Goal: Information Seeking & Learning: Learn about a topic

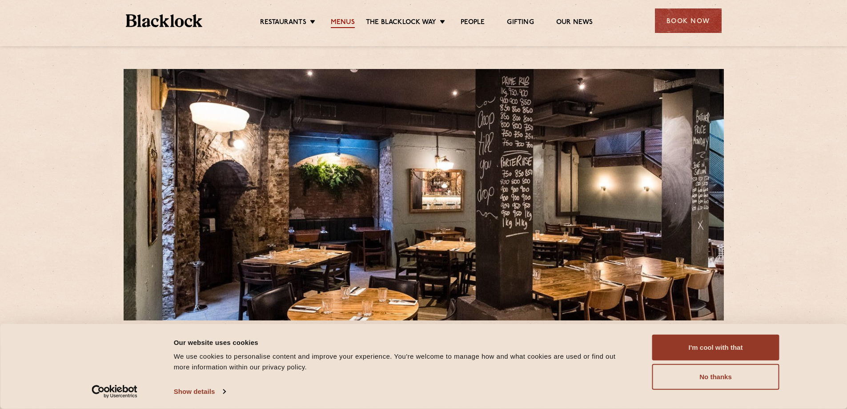
click at [350, 23] on link "Menus" at bounding box center [343, 23] width 24 height 10
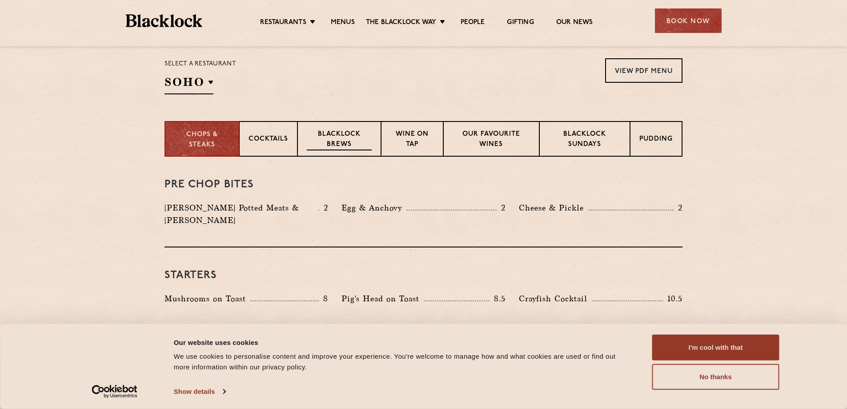
scroll to position [311, 0]
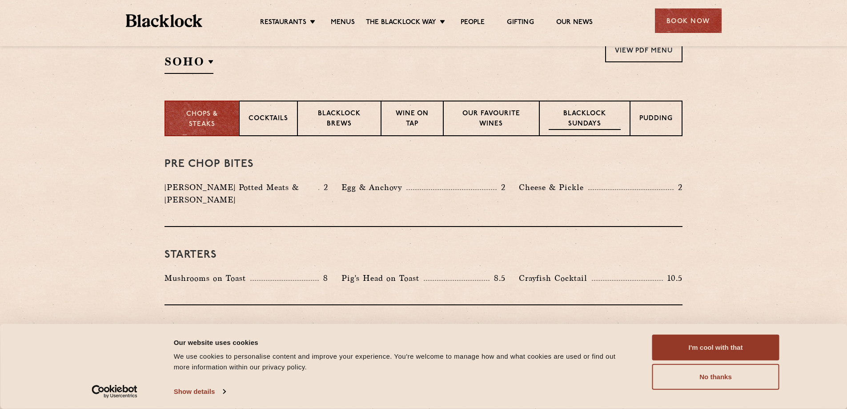
click at [580, 121] on p "Blacklock Sundays" at bounding box center [585, 119] width 72 height 21
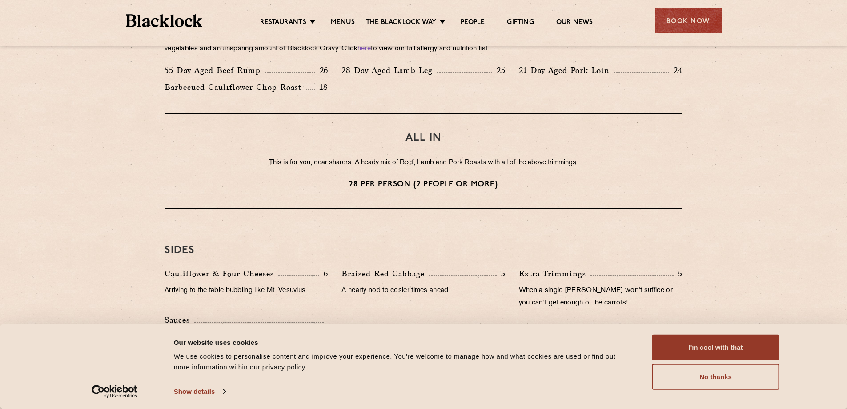
scroll to position [712, 0]
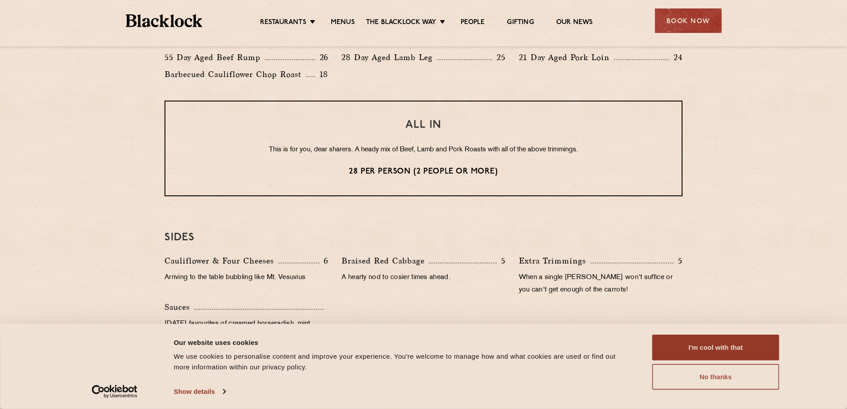
click at [704, 371] on button "No thanks" at bounding box center [715, 377] width 127 height 26
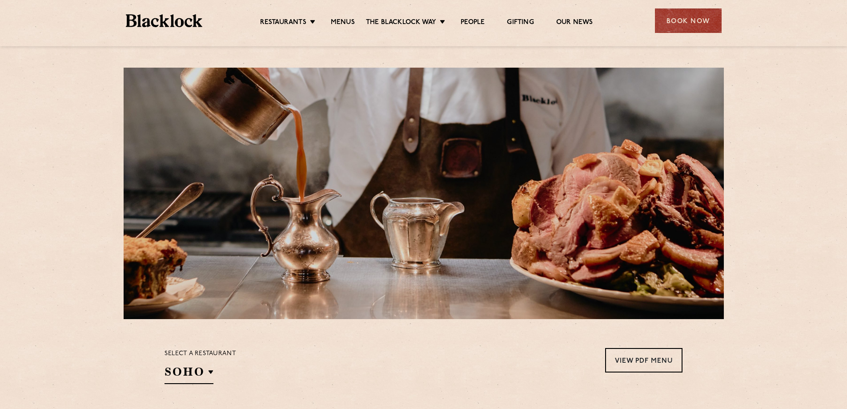
scroll to position [0, 0]
